Goal: Find contact information: Find contact information

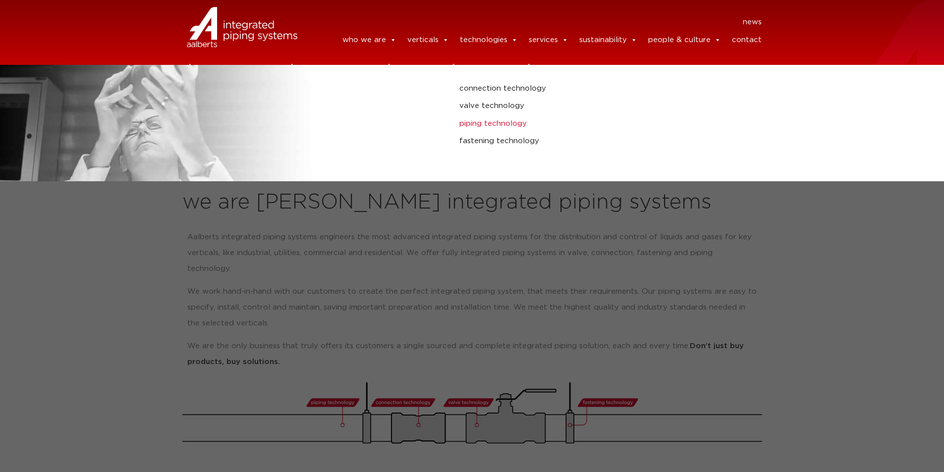
click at [508, 125] on link "piping technology" at bounding box center [637, 123] width 354 height 13
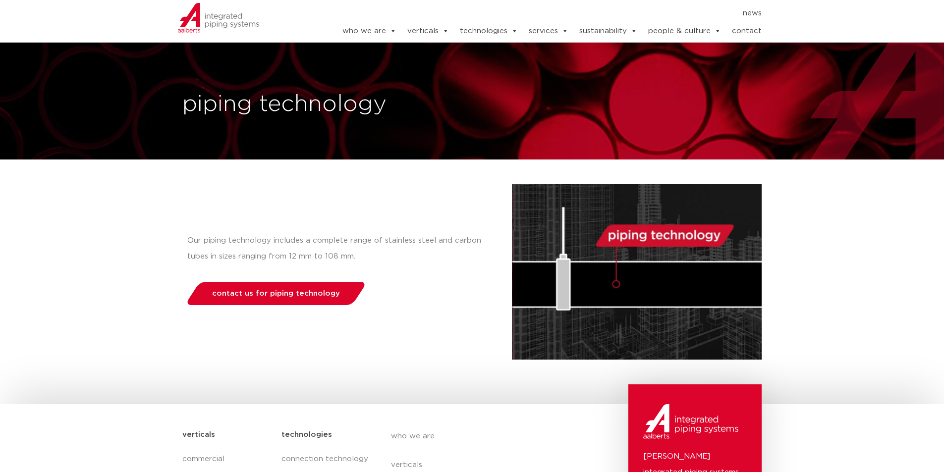
scroll to position [217, 0]
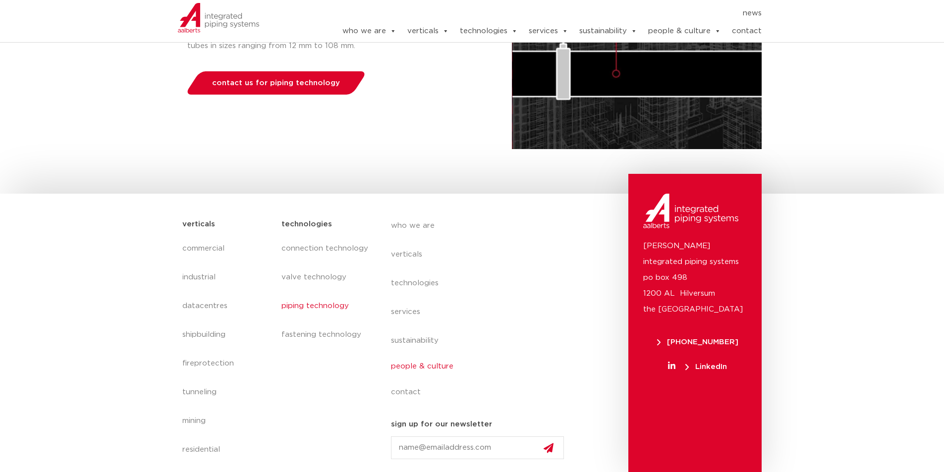
click at [567, 358] on link "people & culture" at bounding box center [481, 366] width 181 height 23
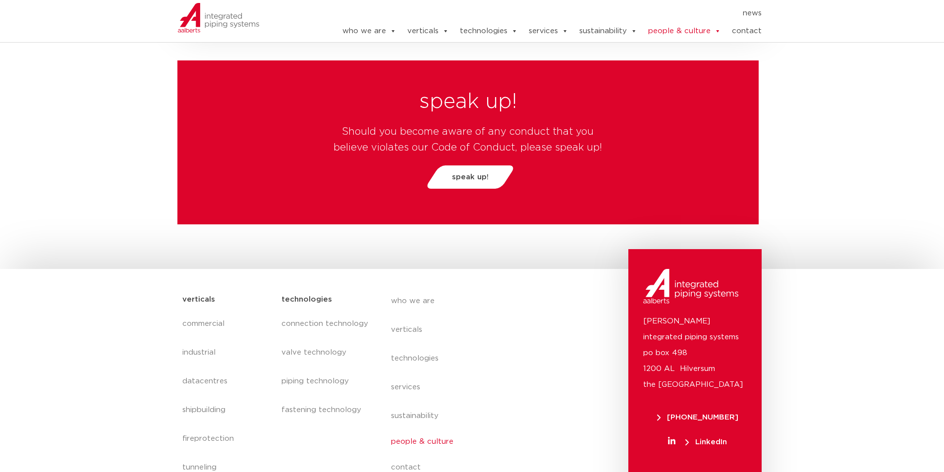
scroll to position [2889, 0]
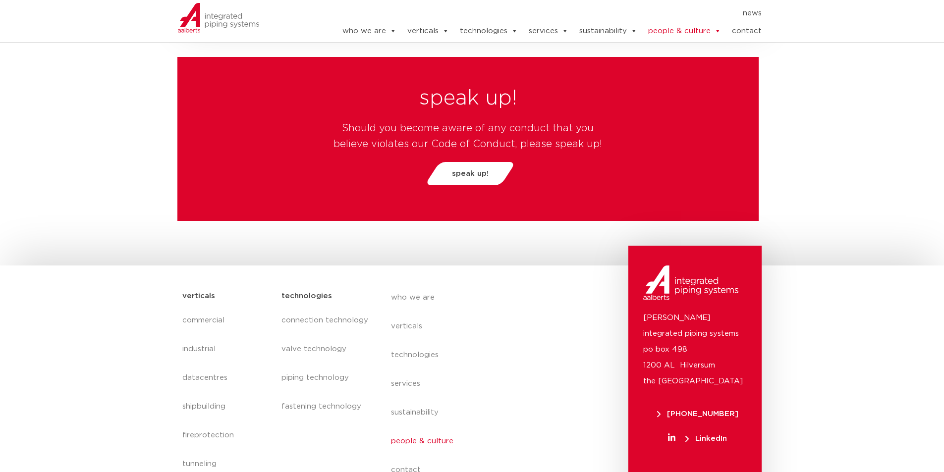
click at [857, 306] on section "verticals commercial industrial datacentres shipbuilding fireprotection tunneli…" at bounding box center [472, 408] width 944 height 285
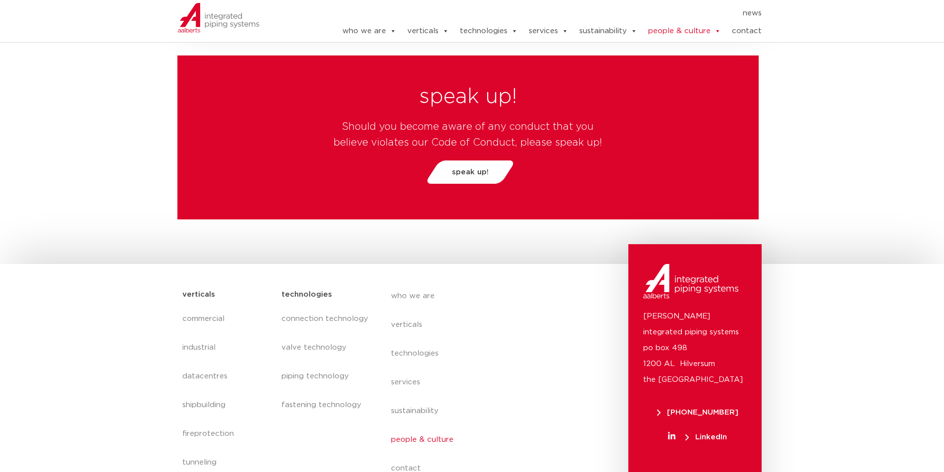
drag, startPoint x: 826, startPoint y: 229, endPoint x: 771, endPoint y: 14, distance: 222.1
click at [826, 264] on section "verticals commercial industrial datacentres shipbuilding fireprotection tunneli…" at bounding box center [472, 406] width 944 height 285
click at [744, 40] on link "contact" at bounding box center [747, 31] width 30 height 20
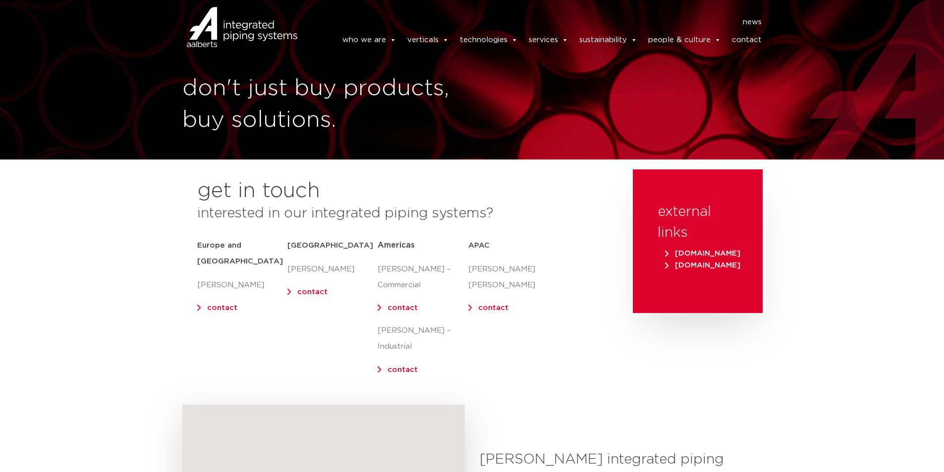
click at [225, 304] on link "contact" at bounding box center [222, 307] width 30 height 7
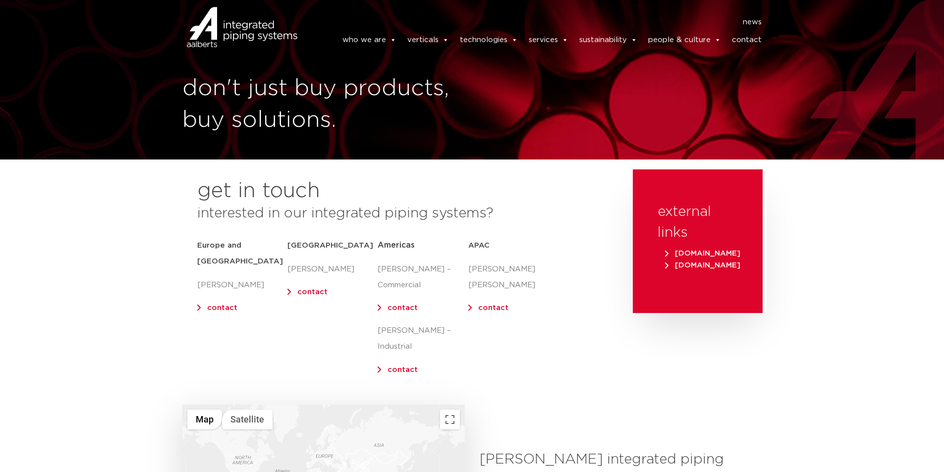
click at [45, 243] on section "get in touch interested in our integrated piping systems? Europe and UK Olaf Ja…" at bounding box center [472, 287] width 944 height 235
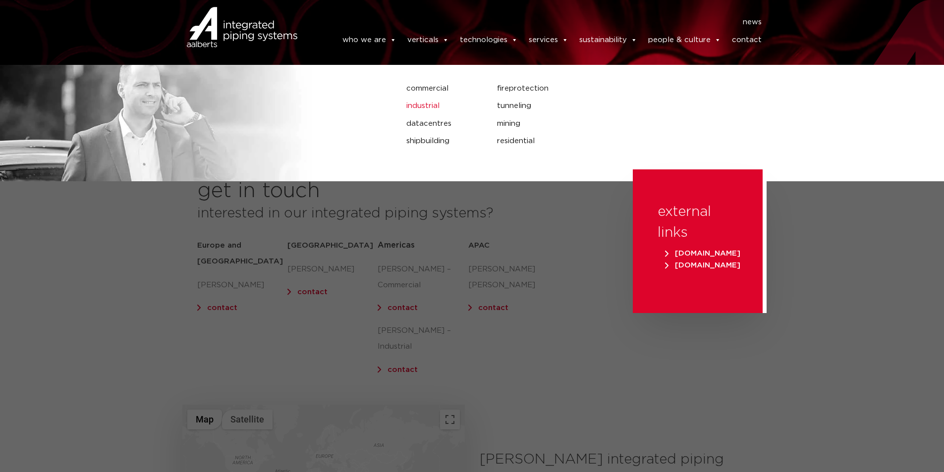
click at [432, 108] on link "industrial" at bounding box center [444, 106] width 76 height 13
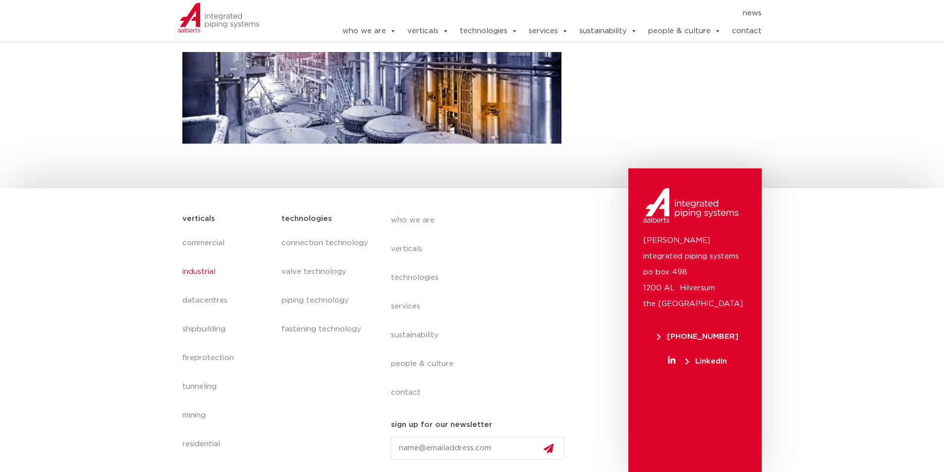
scroll to position [299, 0]
click at [760, 32] on link "contact" at bounding box center [747, 31] width 30 height 20
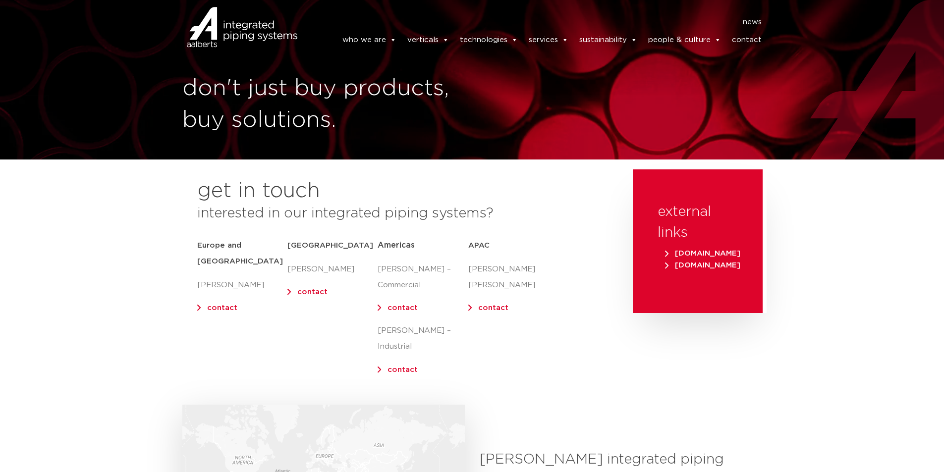
click at [221, 304] on link "contact" at bounding box center [222, 307] width 30 height 7
click at [660, 371] on div "external links www.aalberts.com www.shurjoint.com" at bounding box center [697, 287] width 139 height 235
click at [746, 321] on div "external links www.aalberts.com www.shurjoint.com" at bounding box center [697, 287] width 139 height 235
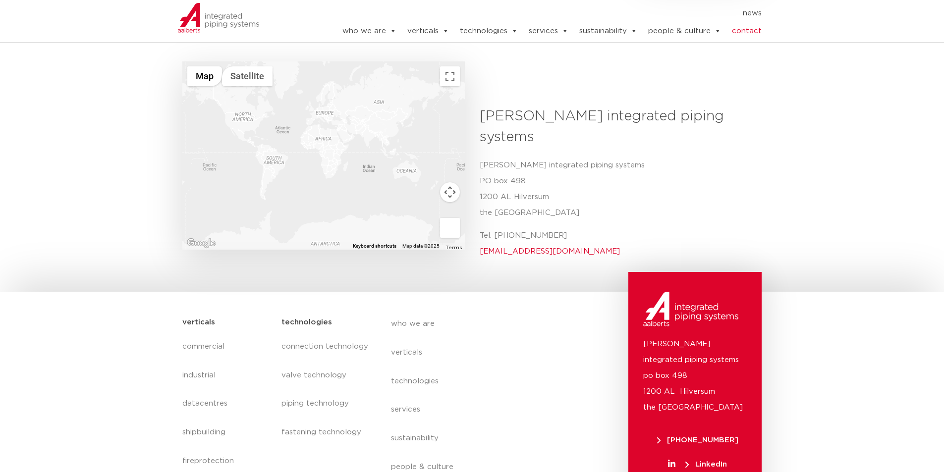
scroll to position [409, 0]
